Goal: Information Seeking & Learning: Learn about a topic

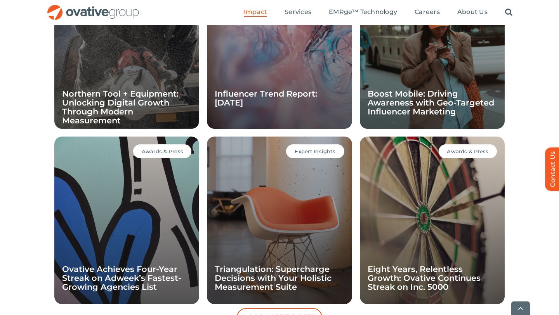
scroll to position [823, 0]
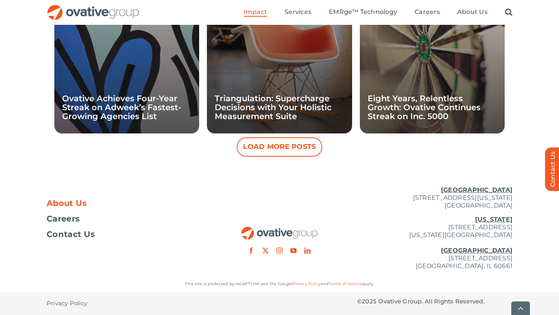
click at [72, 200] on span "About Us" at bounding box center [67, 204] width 40 height 8
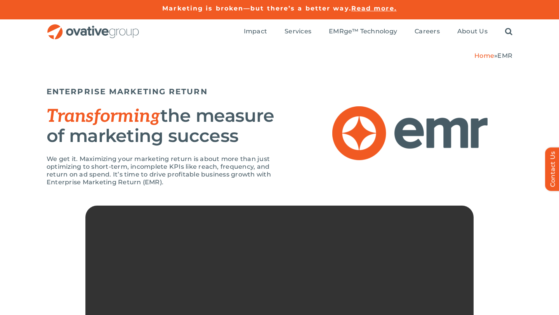
click at [267, 247] on video "Sorry, your browser doesn't support embedded videos." at bounding box center [279, 303] width 388 height 194
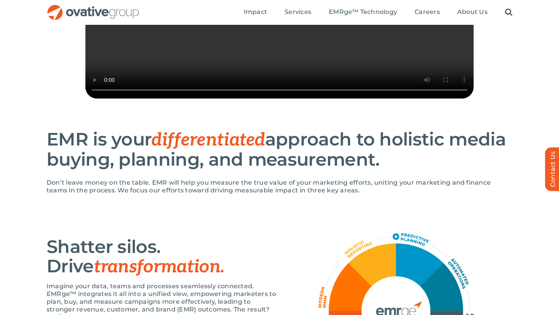
scroll to position [236, 0]
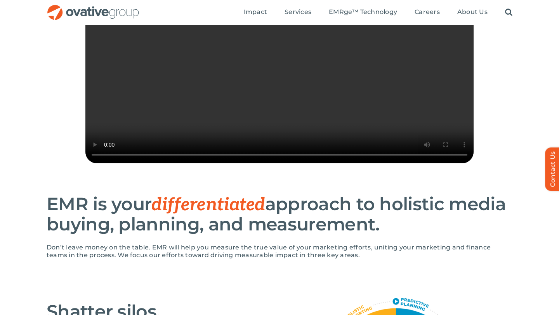
click at [218, 81] on video "Sorry, your browser doesn't support embedded videos." at bounding box center [279, 66] width 388 height 194
click at [324, 81] on video "Sorry, your browser doesn't support embedded videos." at bounding box center [279, 66] width 388 height 194
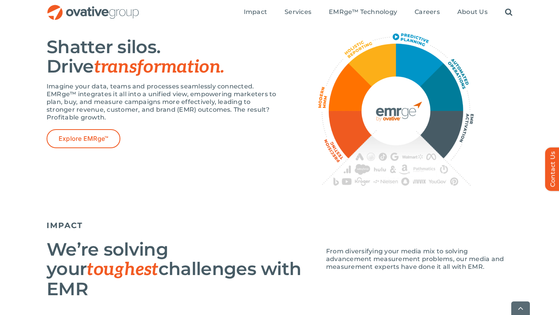
scroll to position [504, 0]
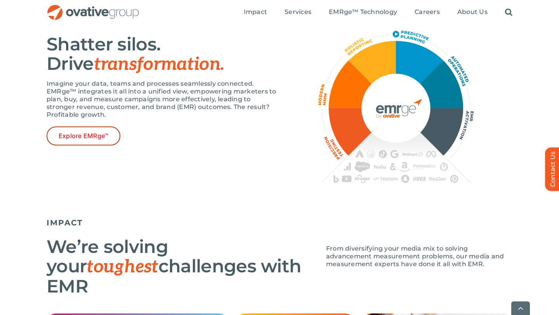
click at [104, 146] on link "Explore EMRge™" at bounding box center [84, 136] width 74 height 19
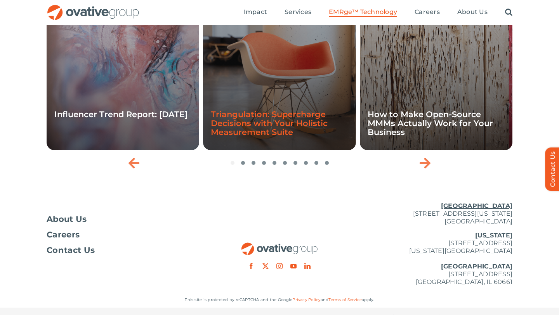
scroll to position [2515, 0]
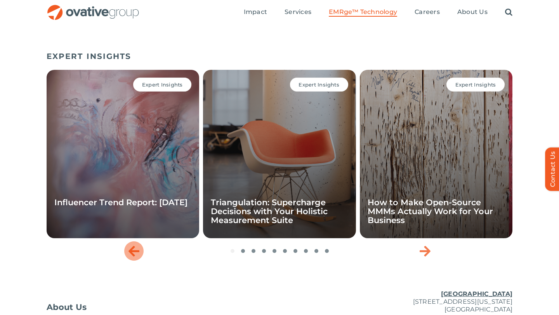
click at [130, 257] on icon "Previous slide" at bounding box center [134, 251] width 11 height 12
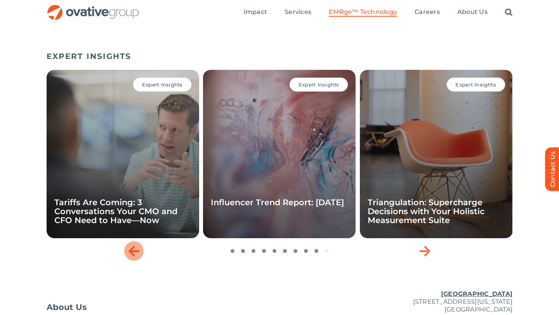
click at [130, 257] on icon "Previous slide" at bounding box center [134, 251] width 11 height 12
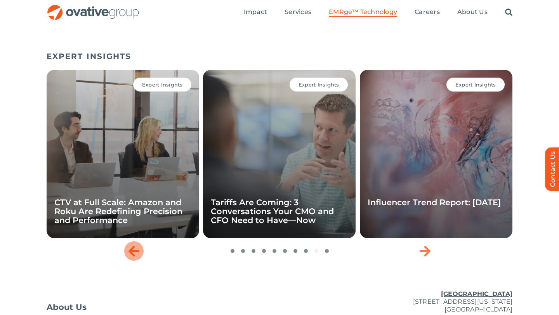
click at [130, 257] on icon "Previous slide" at bounding box center [134, 251] width 11 height 12
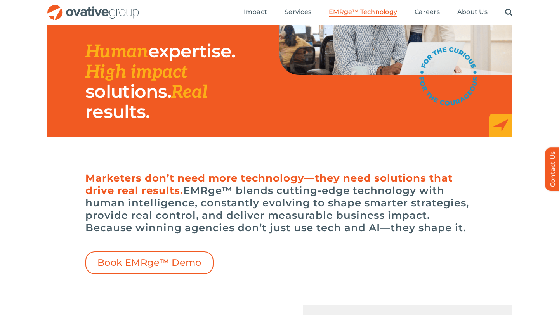
scroll to position [0, 0]
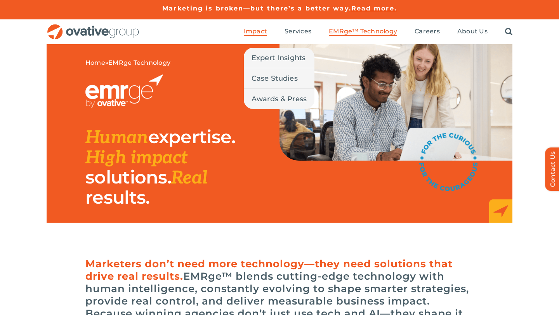
click at [258, 33] on span "Impact" at bounding box center [255, 32] width 23 height 8
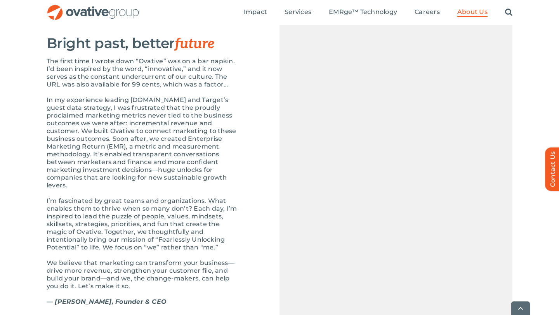
scroll to position [829, 0]
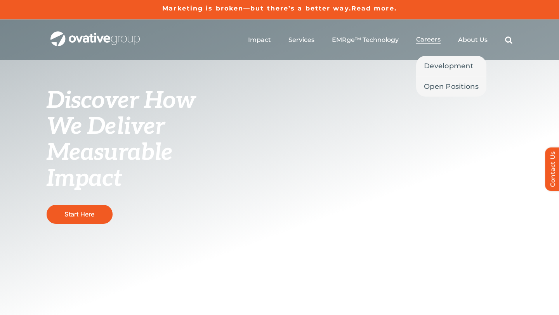
click at [434, 41] on span "Careers" at bounding box center [428, 40] width 24 height 8
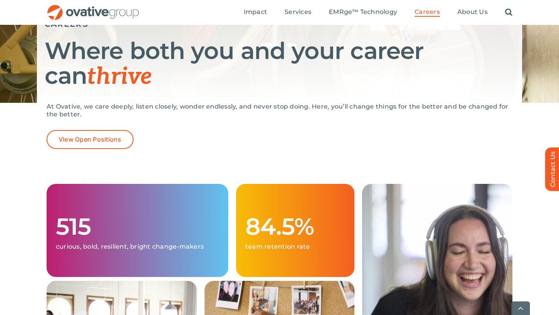
scroll to position [114, 0]
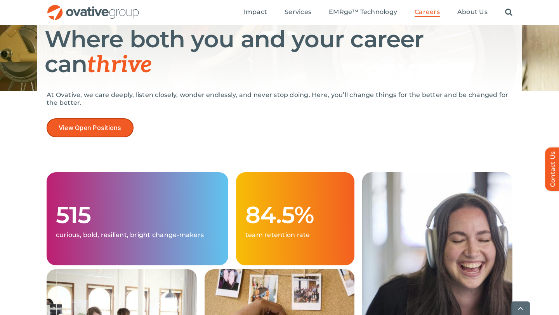
click at [106, 123] on link "View Open Positions" at bounding box center [90, 127] width 87 height 19
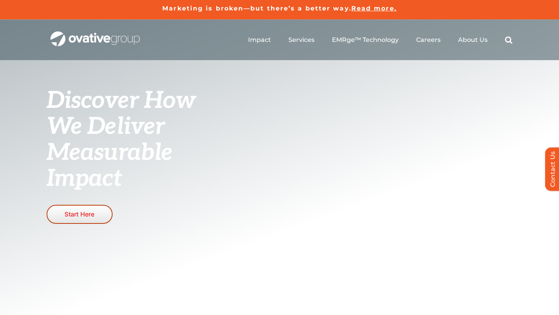
click at [103, 213] on link "Start Here" at bounding box center [80, 214] width 66 height 19
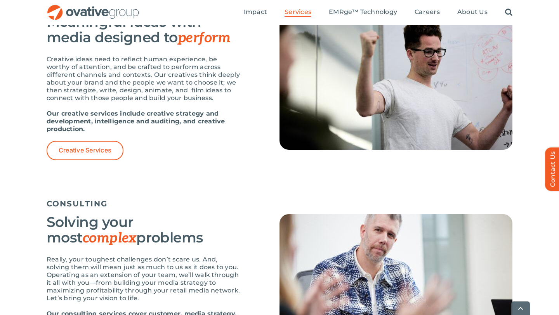
scroll to position [1001, 0]
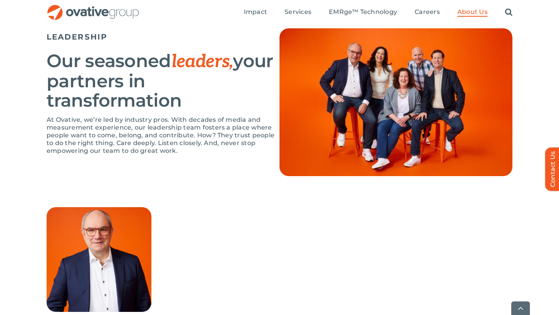
scroll to position [504, 0]
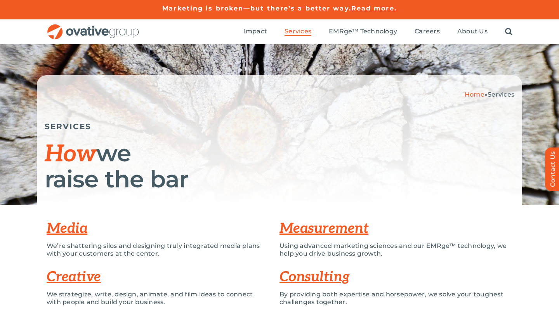
click at [130, 35] on img "OG_Full_horizontal_RGB" at bounding box center [93, 32] width 93 height 16
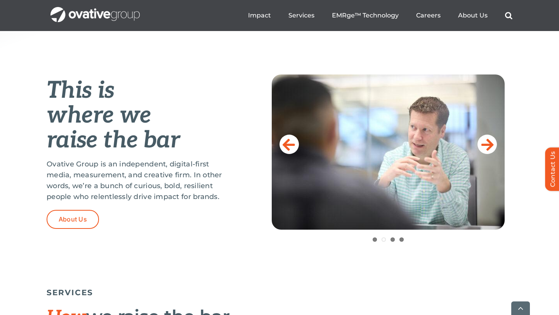
scroll to position [292, 0]
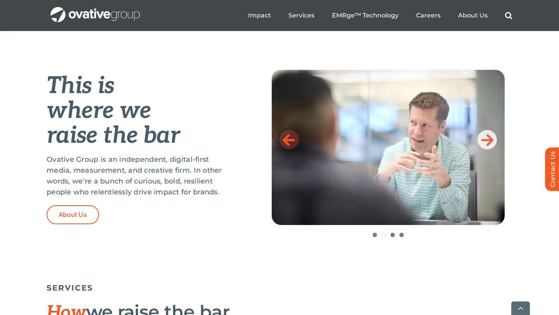
click at [288, 148] on link at bounding box center [289, 139] width 19 height 19
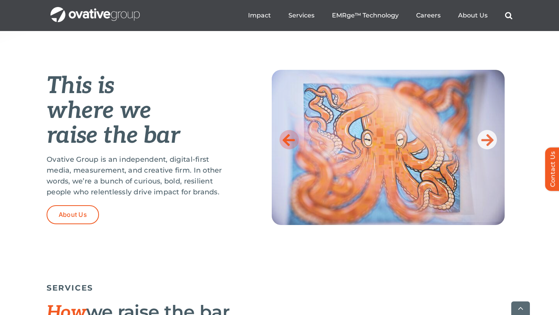
click at [288, 148] on link at bounding box center [289, 139] width 19 height 19
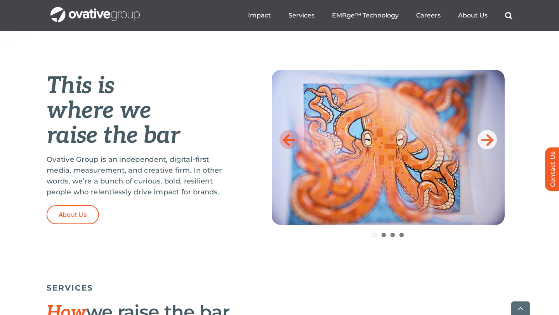
click at [288, 148] on link at bounding box center [289, 139] width 19 height 19
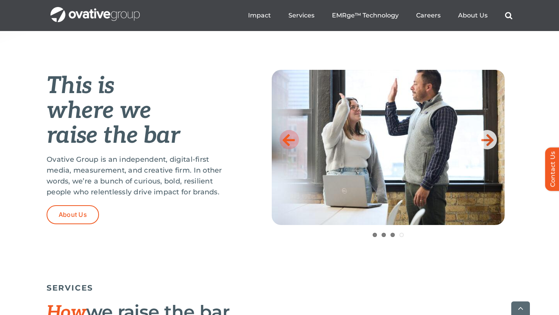
click at [290, 145] on icon at bounding box center [289, 140] width 12 height 16
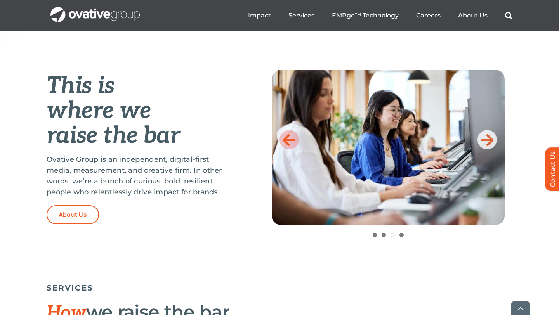
click at [290, 145] on icon at bounding box center [289, 140] width 12 height 16
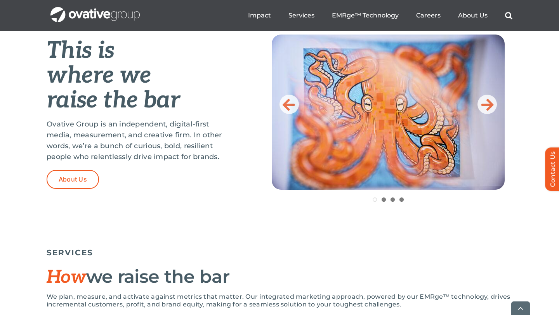
scroll to position [327, 0]
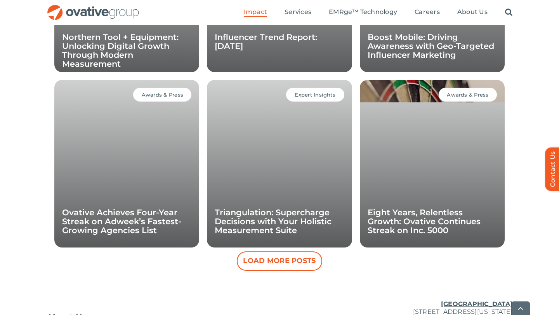
scroll to position [712, 0]
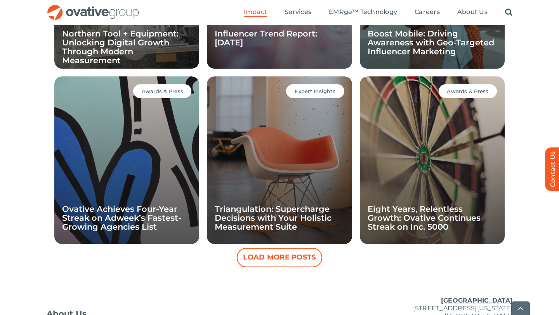
click at [265, 252] on button "Load More Posts" at bounding box center [279, 257] width 85 height 19
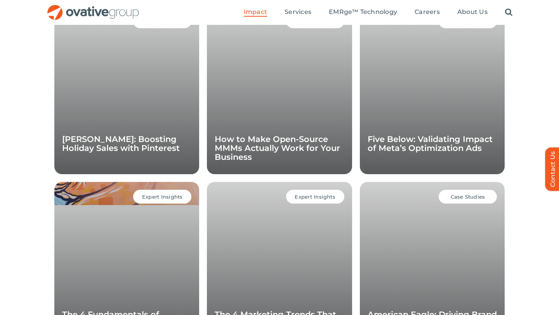
scroll to position [938, 0]
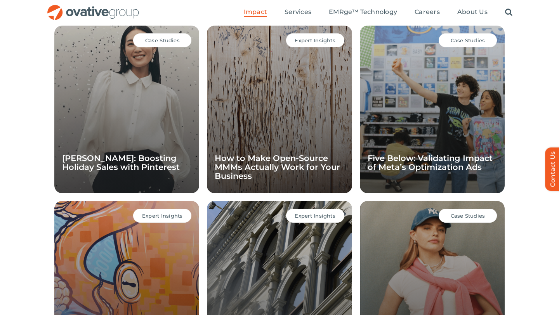
click at [158, 38] on span "Case Studies" at bounding box center [162, 40] width 35 height 6
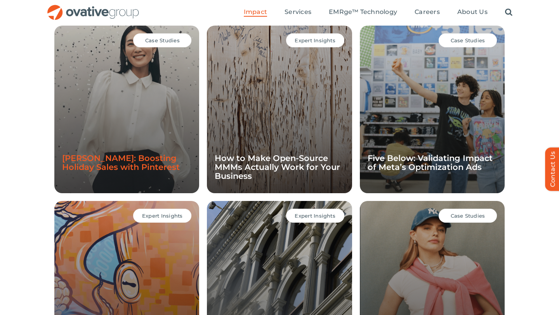
click at [146, 159] on link "[PERSON_NAME]: Boosting Holiday Sales with Pinterest" at bounding box center [121, 162] width 118 height 19
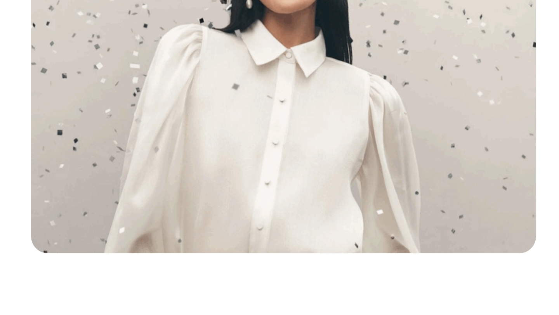
scroll to position [51, 0]
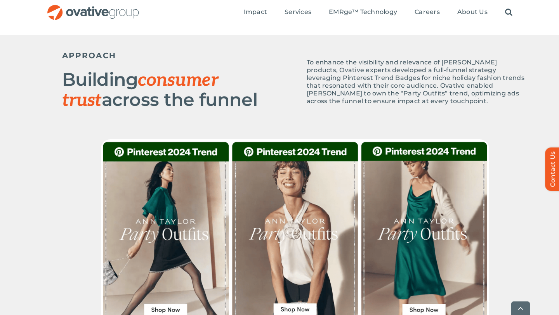
scroll to position [342, 0]
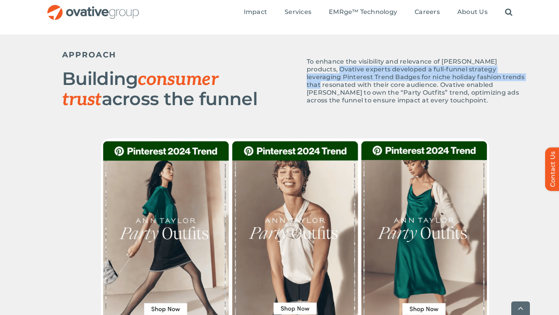
drag, startPoint x: 310, startPoint y: 69, endPoint x: 300, endPoint y: 86, distance: 19.7
click at [300, 87] on div "To enhance the visibility and relevance of [PERSON_NAME] products, Ovative expe…" at bounding box center [411, 79] width 233 height 66
click at [311, 69] on span "To enhance the visibility and relevance of [PERSON_NAME] products, Ovative expe…" at bounding box center [416, 81] width 218 height 46
drag, startPoint x: 307, startPoint y: 69, endPoint x: 369, endPoint y: 82, distance: 63.4
click at [369, 82] on span "To enhance the visibility and relevance of [PERSON_NAME] products, Ovative expe…" at bounding box center [416, 81] width 218 height 46
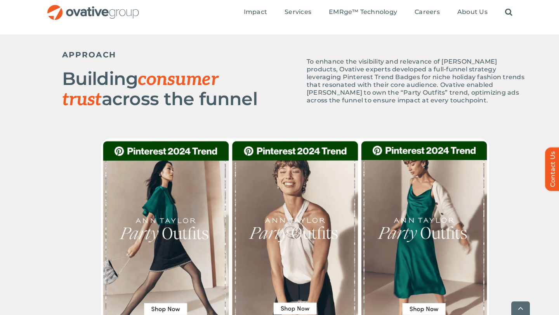
click at [284, 58] on h5 "APPROACH" at bounding box center [178, 54] width 233 height 9
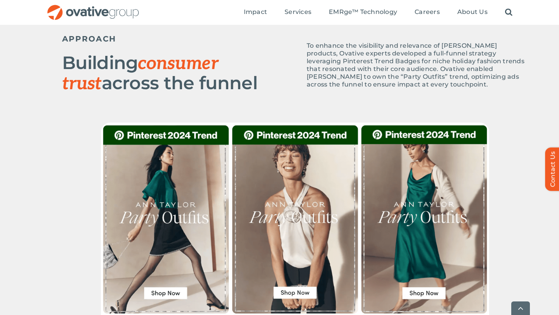
scroll to position [360, 0]
